Goal: Navigation & Orientation: Understand site structure

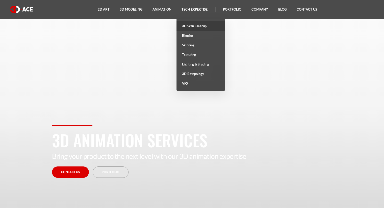
click at [199, 26] on link "3D Scan Cleanup" at bounding box center [200, 26] width 48 height 10
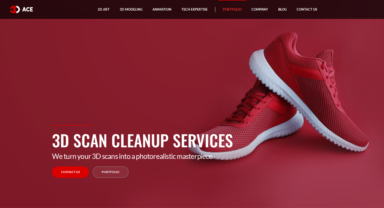
click at [231, 14] on link "Portfolio" at bounding box center [232, 9] width 29 height 19
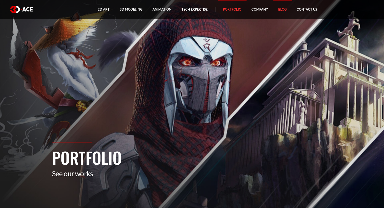
click at [280, 10] on link "Blog" at bounding box center [282, 9] width 18 height 19
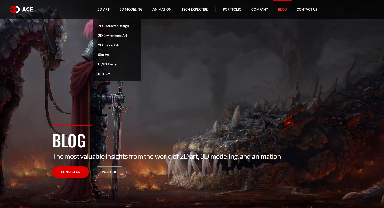
click at [106, 28] on link "2D Character Design" at bounding box center [117, 26] width 48 height 10
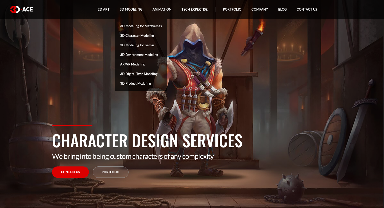
click at [128, 54] on link "3D Environment Modeling" at bounding box center [141, 55] width 52 height 10
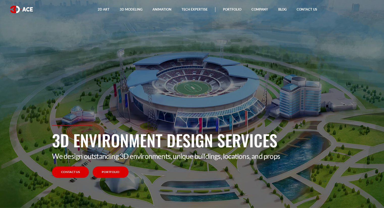
click at [113, 175] on link "Portfolio" at bounding box center [111, 172] width 36 height 11
